Goal: Task Accomplishment & Management: Manage account settings

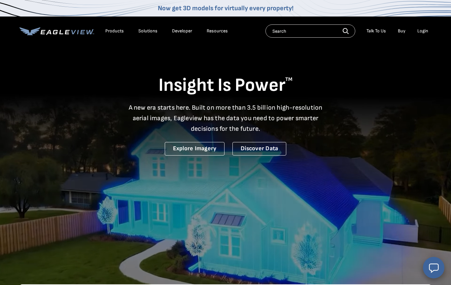
click at [422, 31] on div "Login" at bounding box center [422, 31] width 11 height 6
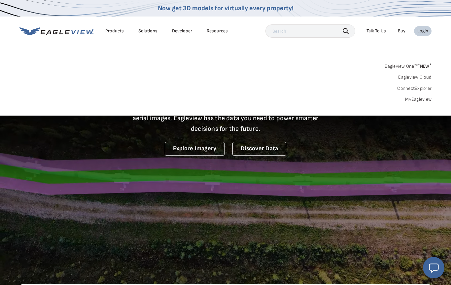
click at [415, 100] on link "MyEagleview" at bounding box center [418, 99] width 26 height 6
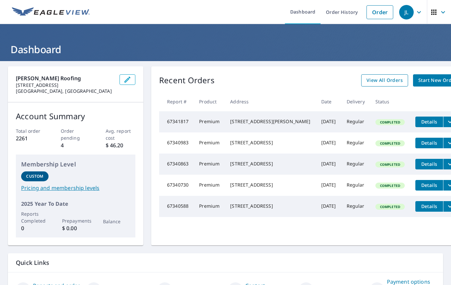
click at [369, 82] on span "View All Orders" at bounding box center [384, 80] width 36 height 8
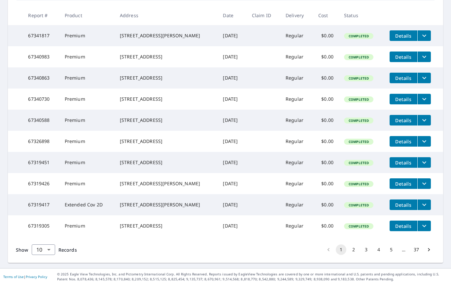
scroll to position [148, 0]
click at [354, 249] on button "2" at bounding box center [353, 249] width 11 height 11
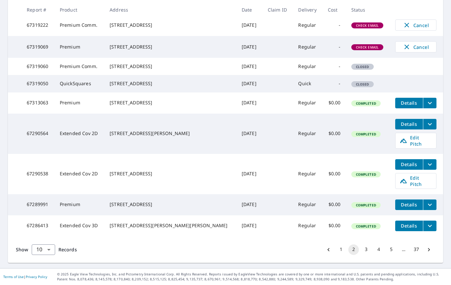
scroll to position [183, 0]
click at [366, 249] on button "3" at bounding box center [366, 249] width 11 height 11
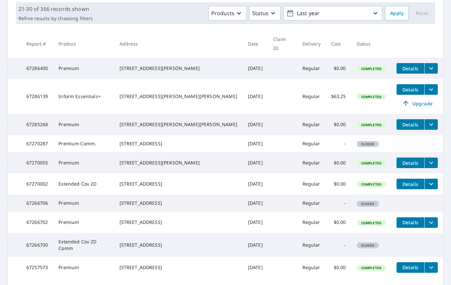
click at [427, 167] on icon "filesDropdownBtn-67270055" at bounding box center [431, 163] width 8 height 8
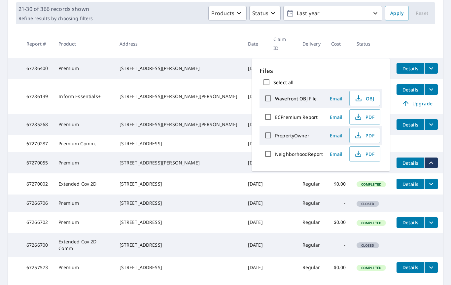
click at [271, 117] on input "ECPremium Report" at bounding box center [268, 117] width 14 height 14
checkbox input "true"
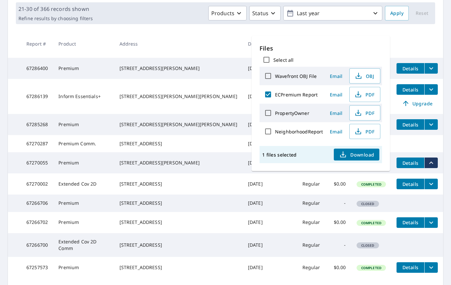
click at [338, 95] on span "Email" at bounding box center [336, 94] width 16 height 6
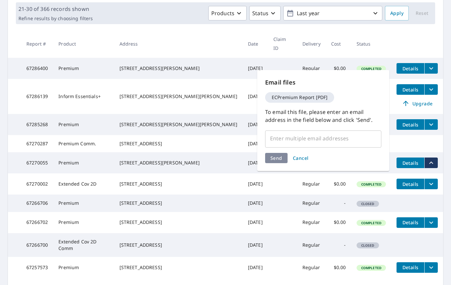
click at [281, 140] on input "text" at bounding box center [318, 138] width 100 height 13
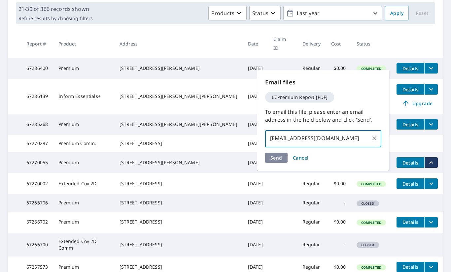
type input "sperry@yahoo.com"
click at [275, 159] on div "Send Cancel" at bounding box center [323, 158] width 116 height 10
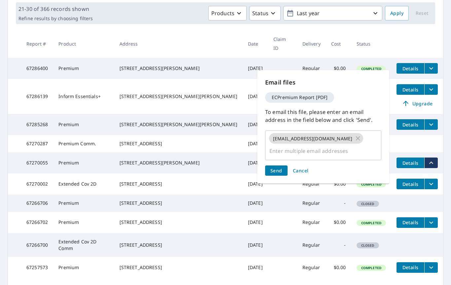
click at [277, 167] on span "Send" at bounding box center [276, 170] width 12 height 6
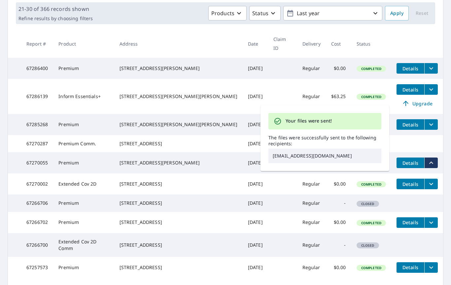
click at [430, 120] on button "filesDropdownBtn-67285268" at bounding box center [431, 124] width 14 height 11
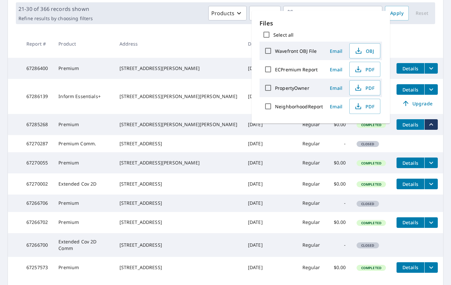
click at [269, 70] on input "ECPremium Report" at bounding box center [268, 69] width 14 height 14
checkbox input "true"
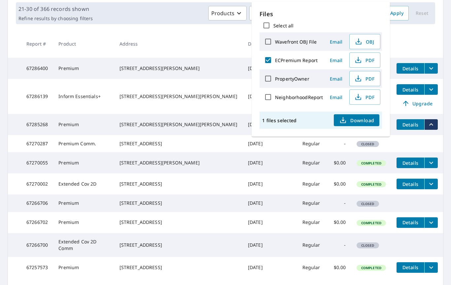
click at [334, 60] on span "Email" at bounding box center [336, 60] width 16 height 6
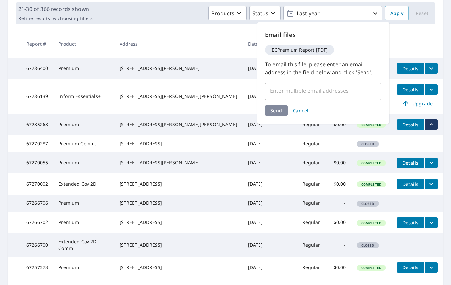
click at [291, 97] on div "​" at bounding box center [323, 91] width 116 height 18
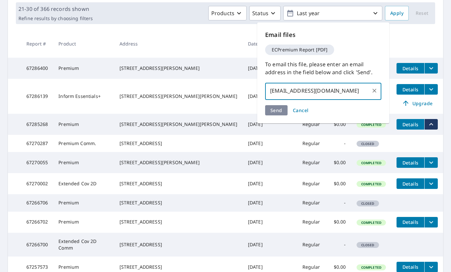
type input "sperry@langleyroofs.com"
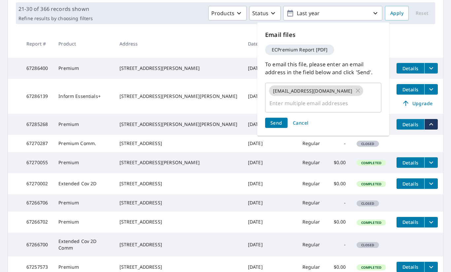
click at [279, 118] on div "Send Cancel" at bounding box center [323, 123] width 116 height 10
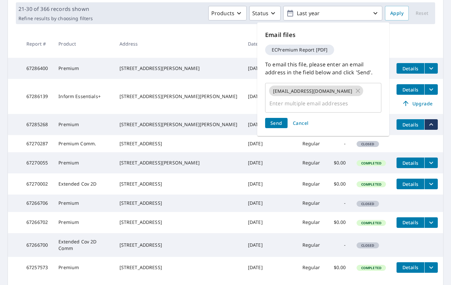
click at [278, 120] on span "Send" at bounding box center [276, 123] width 12 height 6
